Goal: Navigation & Orientation: Find specific page/section

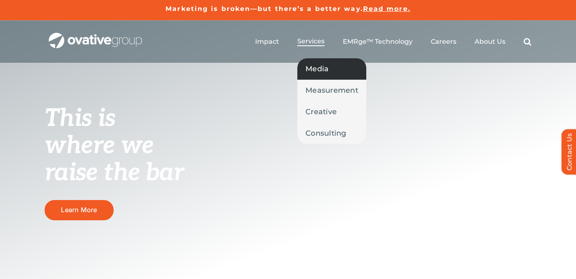
click at [317, 74] on span "Media" at bounding box center [316, 68] width 23 height 11
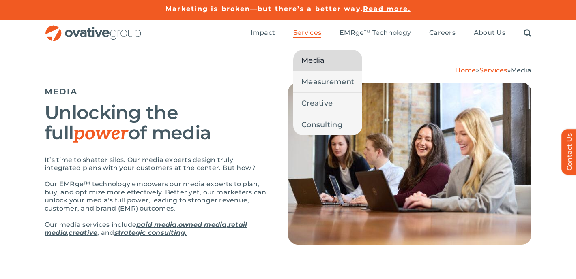
click at [318, 56] on span "Media" at bounding box center [312, 60] width 23 height 11
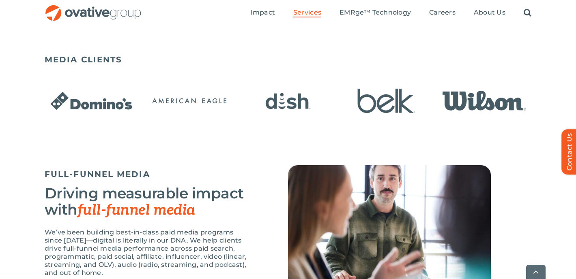
scroll to position [567, 0]
